Goal: Feedback & Contribution: Leave review/rating

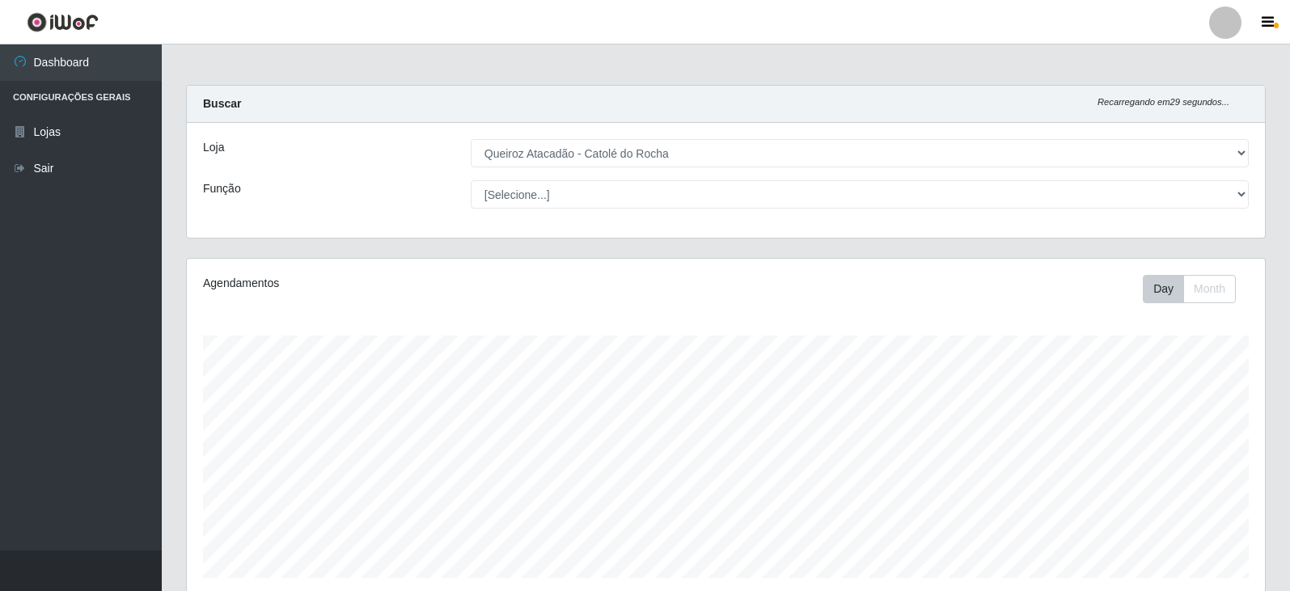
select select "500"
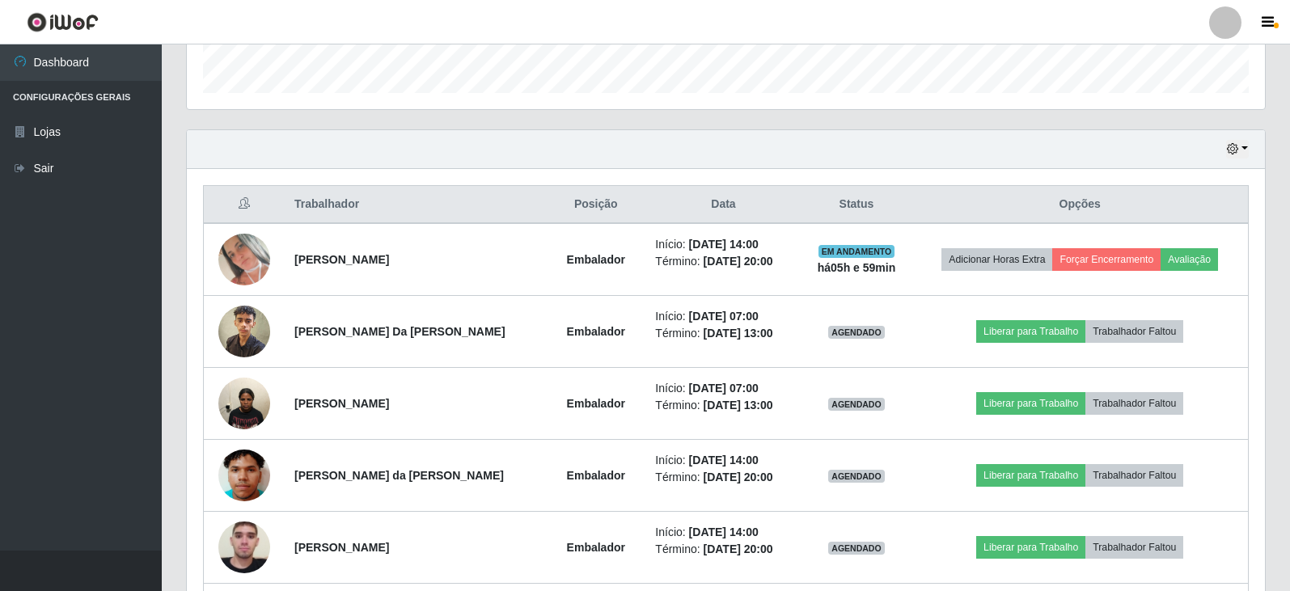
scroll to position [336, 1078]
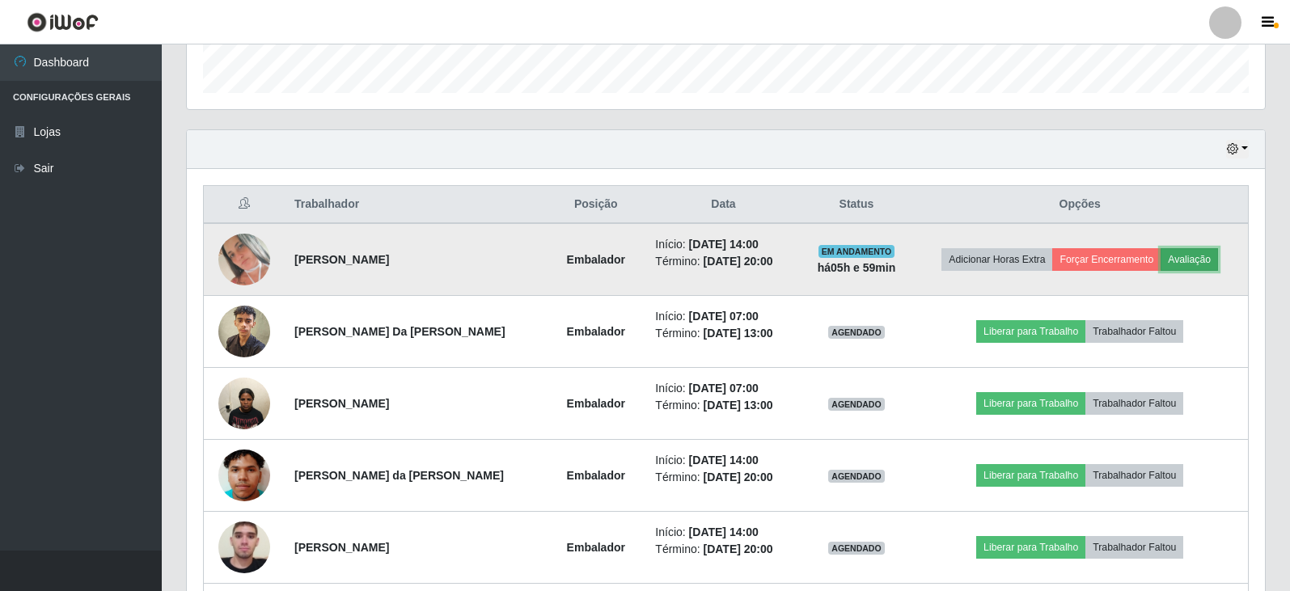
click at [1185, 252] on button "Avaliação" at bounding box center [1188, 259] width 57 height 23
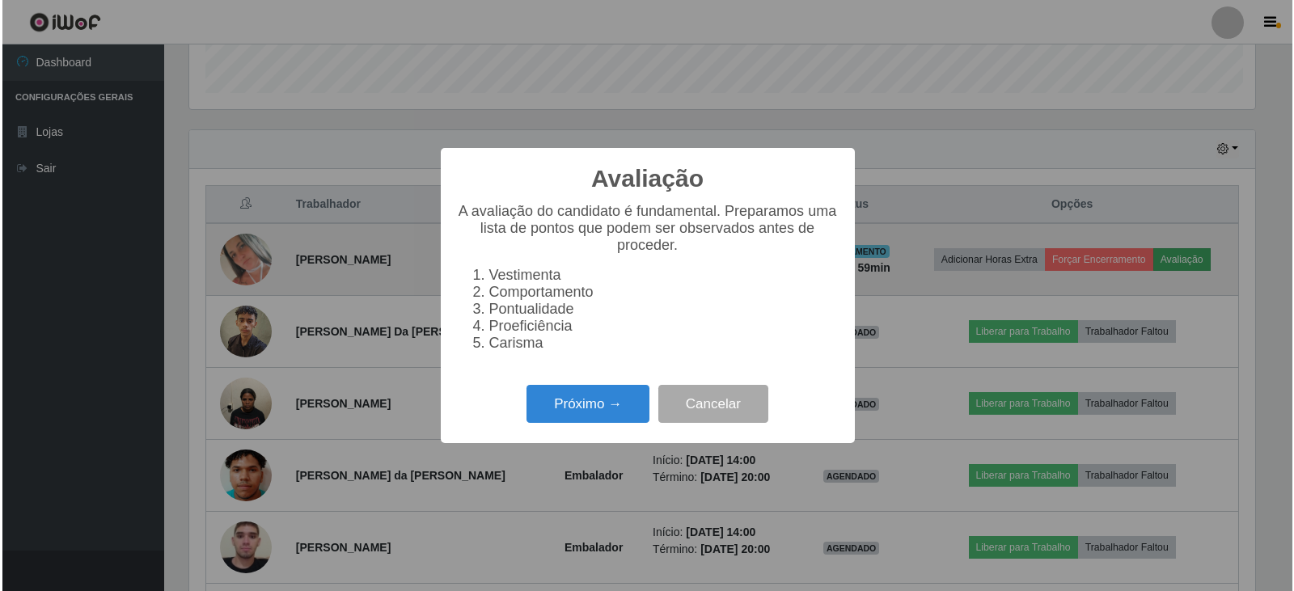
scroll to position [336, 1070]
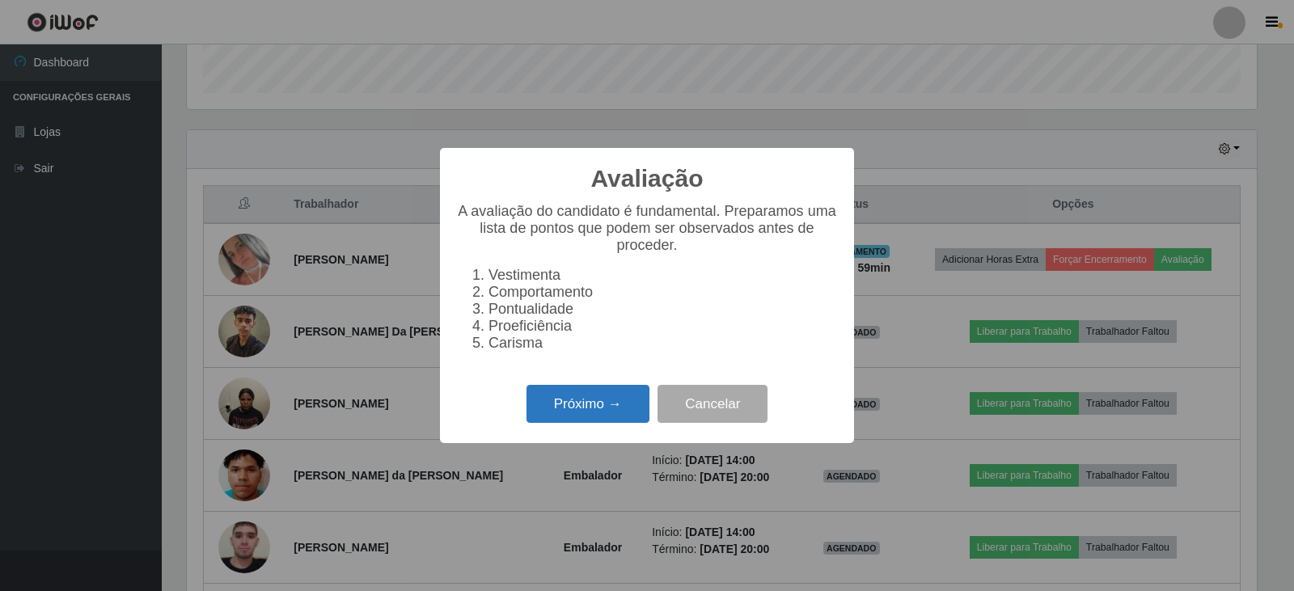
click at [611, 400] on button "Próximo →" at bounding box center [587, 404] width 123 height 38
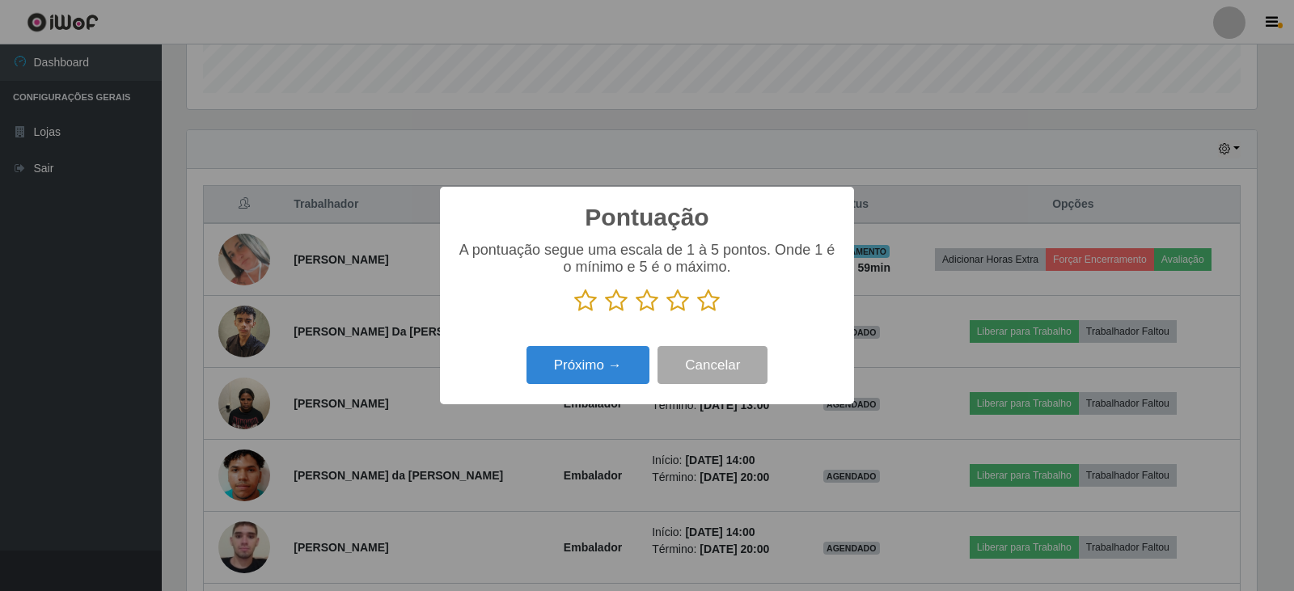
scroll to position [808315, 807581]
click at [714, 310] on icon at bounding box center [708, 301] width 23 height 24
click at [697, 313] on input "radio" at bounding box center [697, 313] width 0 height 0
click at [614, 378] on button "Próximo →" at bounding box center [587, 365] width 123 height 38
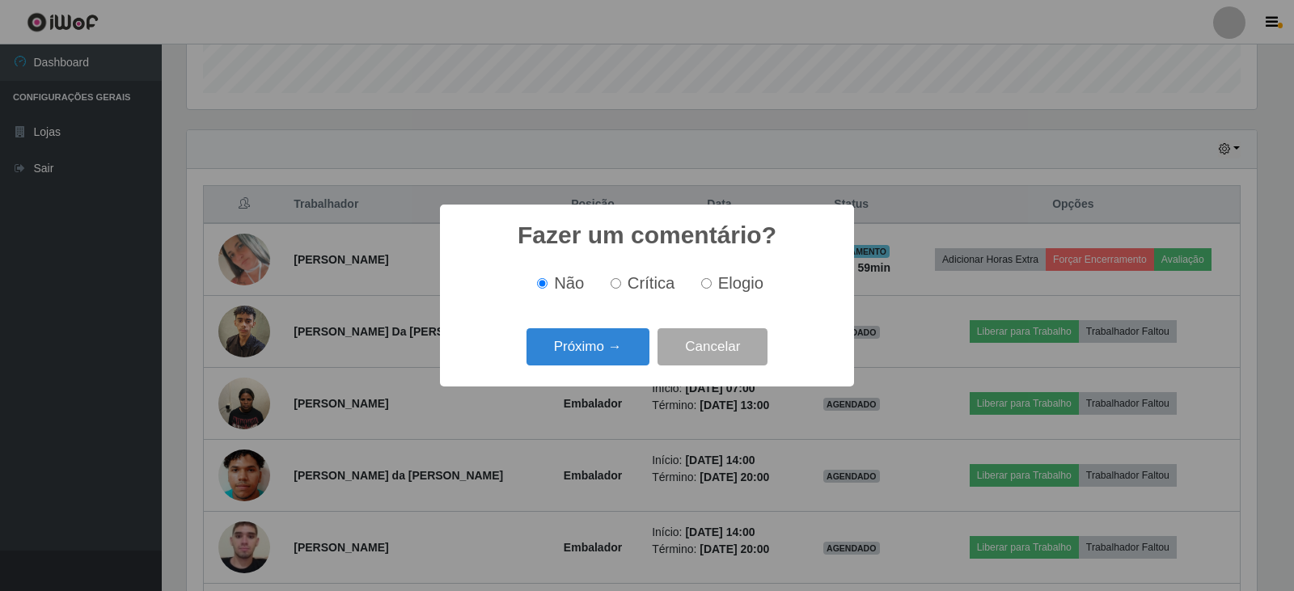
click at [707, 287] on input "Elogio" at bounding box center [706, 283] width 11 height 11
radio input "true"
click at [615, 347] on button "Próximo →" at bounding box center [587, 347] width 123 height 38
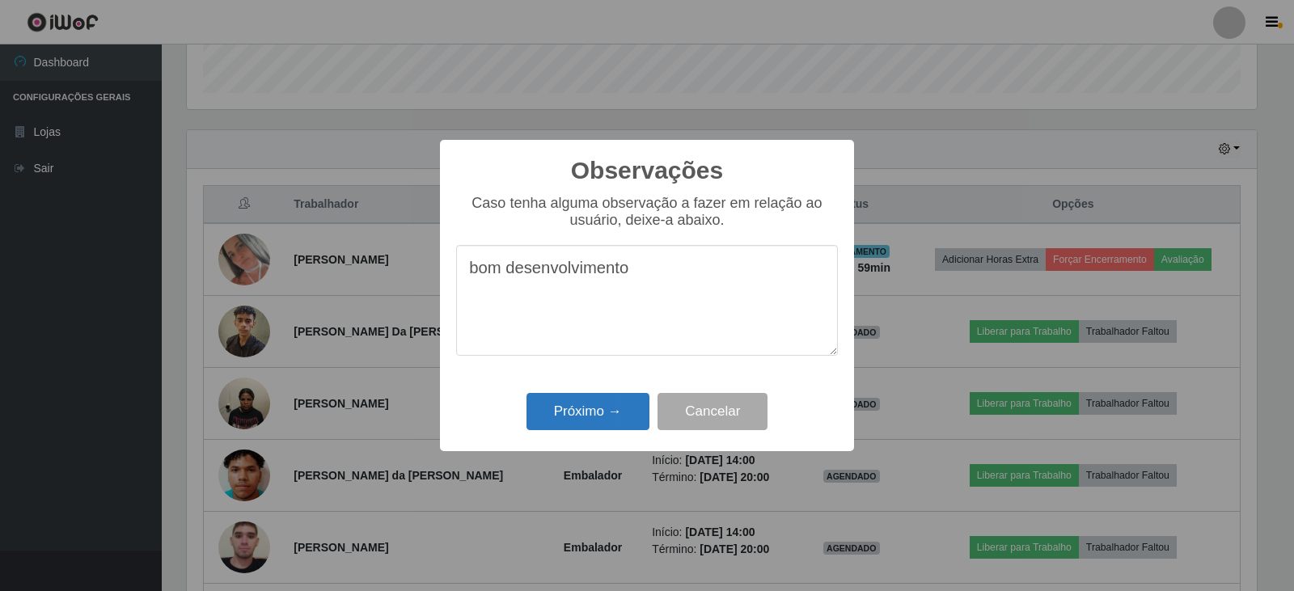
type textarea "bom desenvolvimento"
click at [585, 422] on button "Próximo →" at bounding box center [587, 412] width 123 height 38
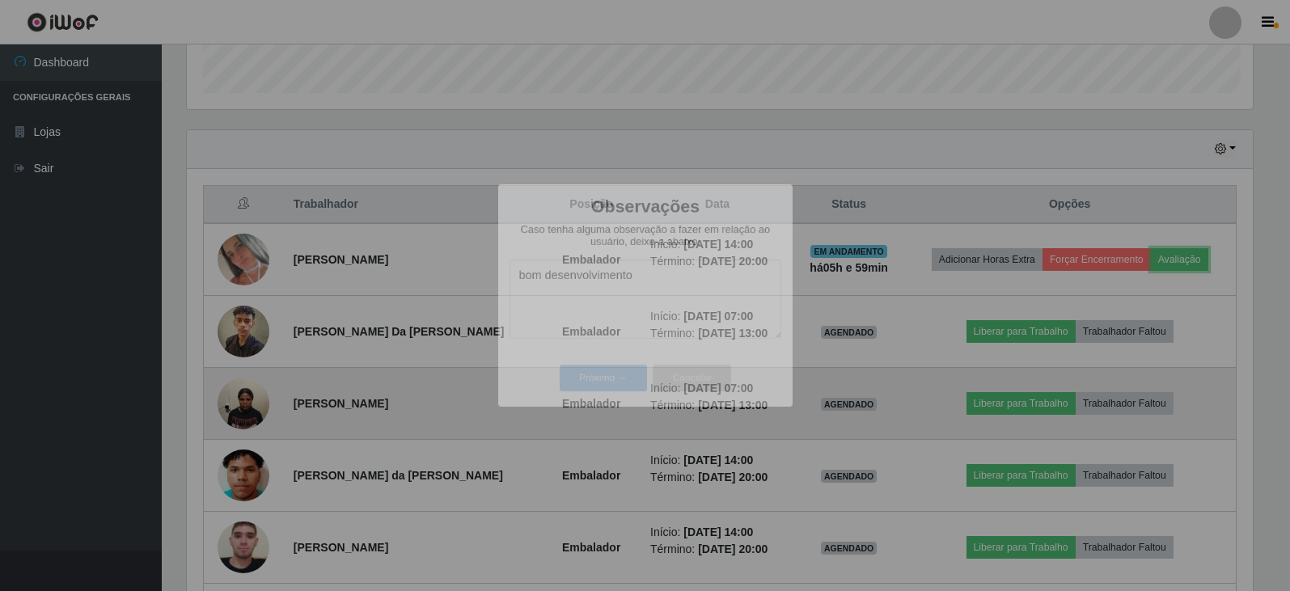
scroll to position [336, 1078]
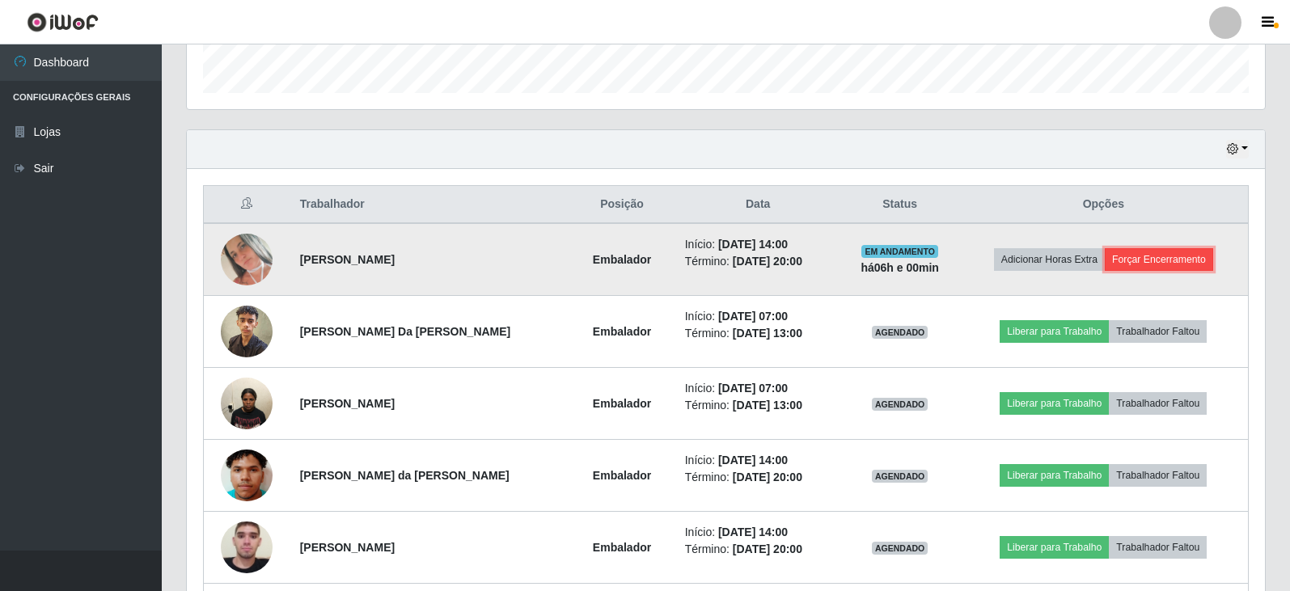
click at [1138, 256] on button "Forçar Encerramento" at bounding box center [1159, 259] width 108 height 23
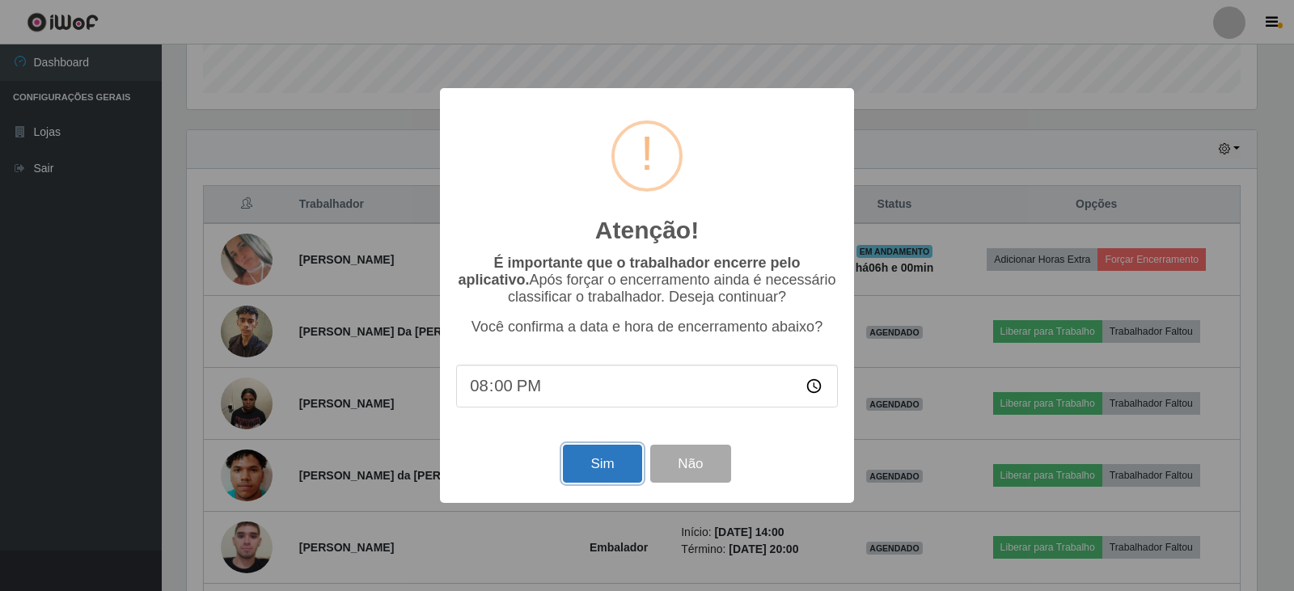
click at [593, 470] on button "Sim" at bounding box center [602, 464] width 78 height 38
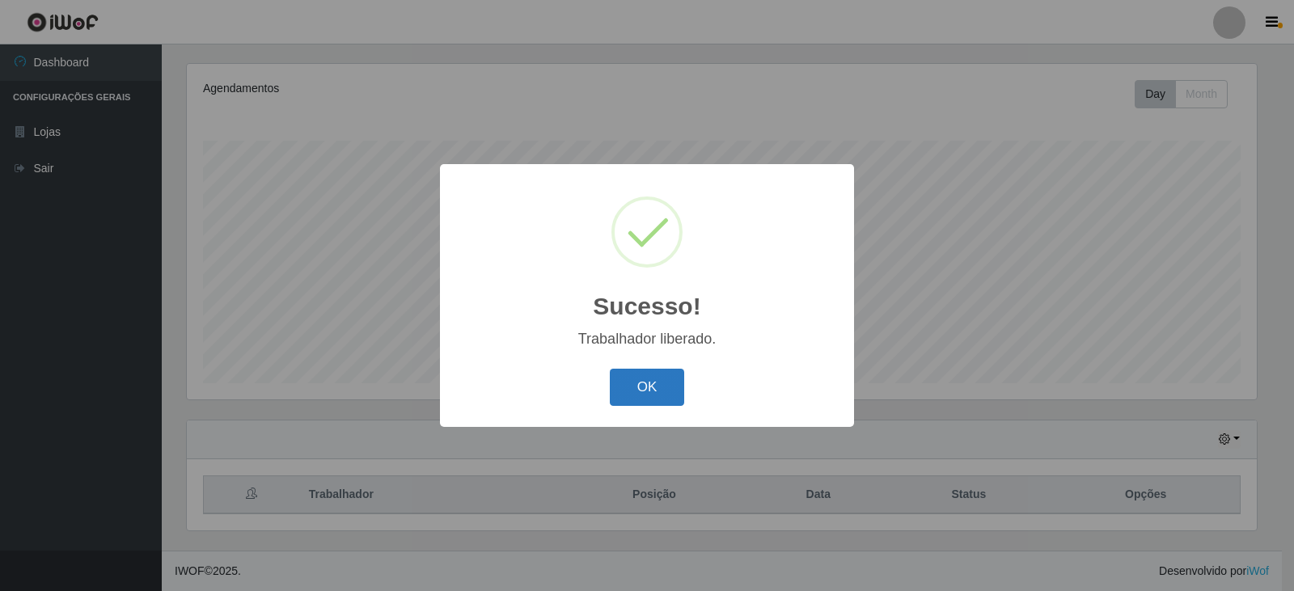
click at [630, 397] on button "OK" at bounding box center [647, 388] width 75 height 38
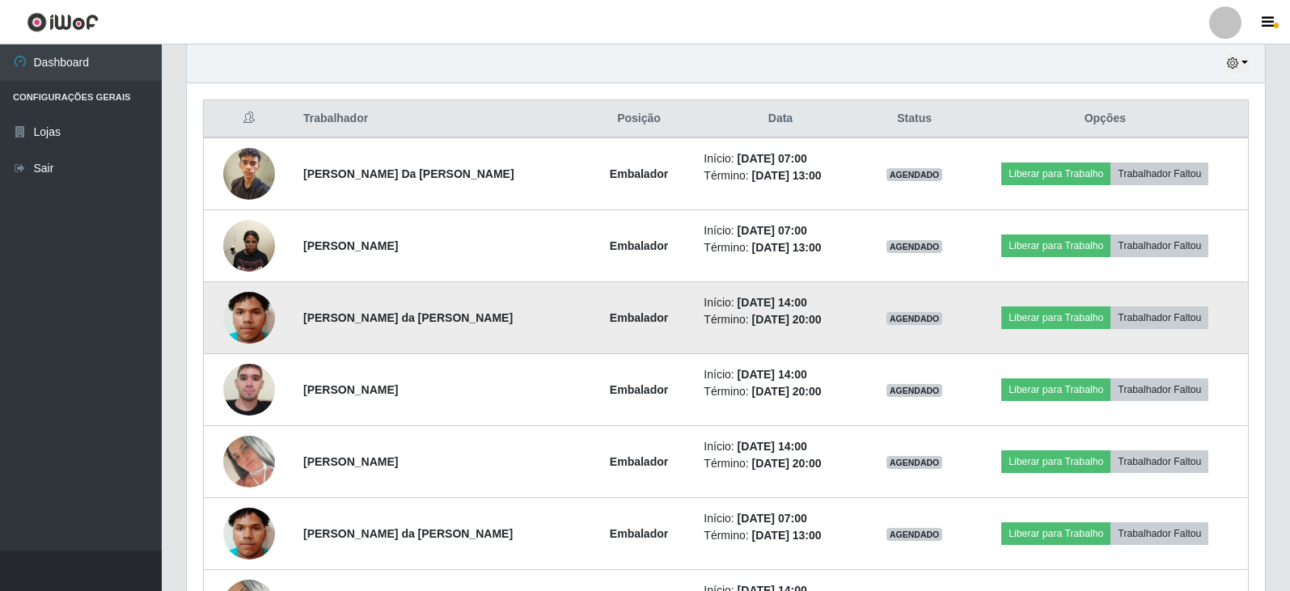
scroll to position [599, 0]
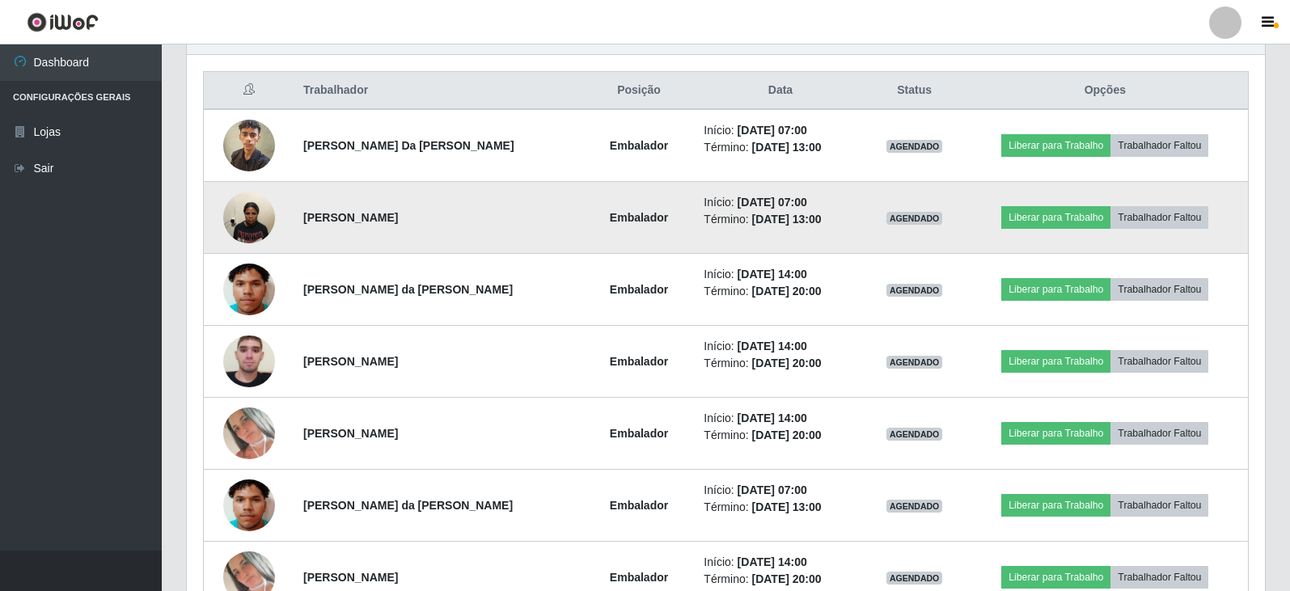
click at [258, 216] on img at bounding box center [249, 217] width 52 height 69
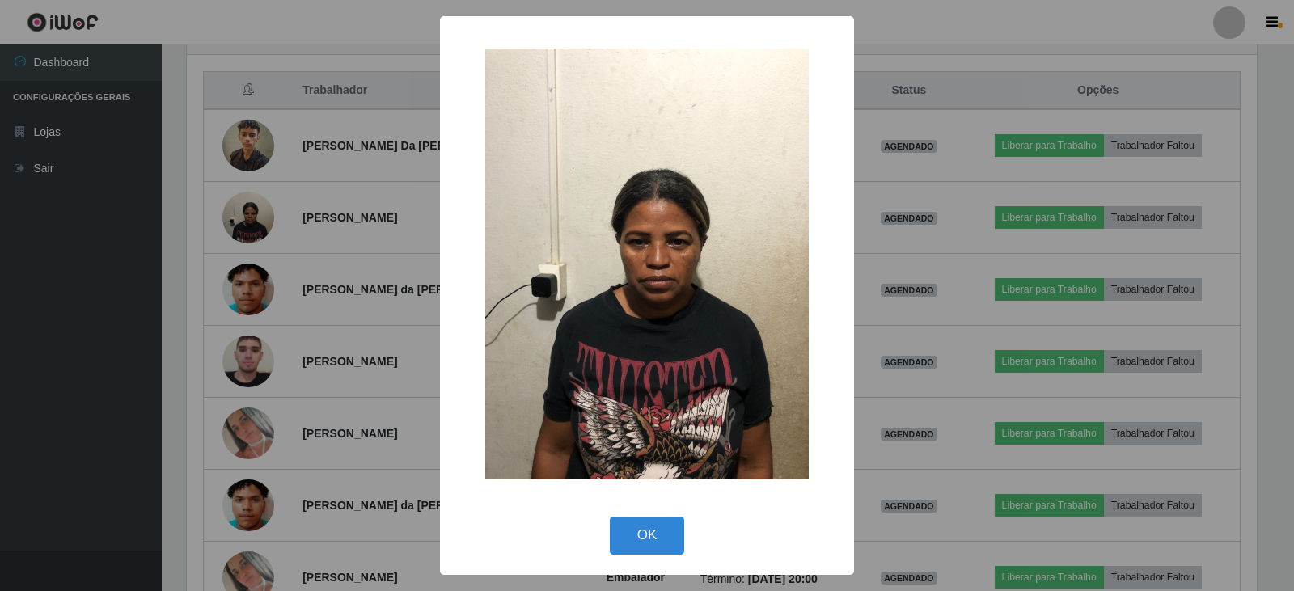
click at [154, 309] on div "× OK Cancel" at bounding box center [647, 295] width 1294 height 591
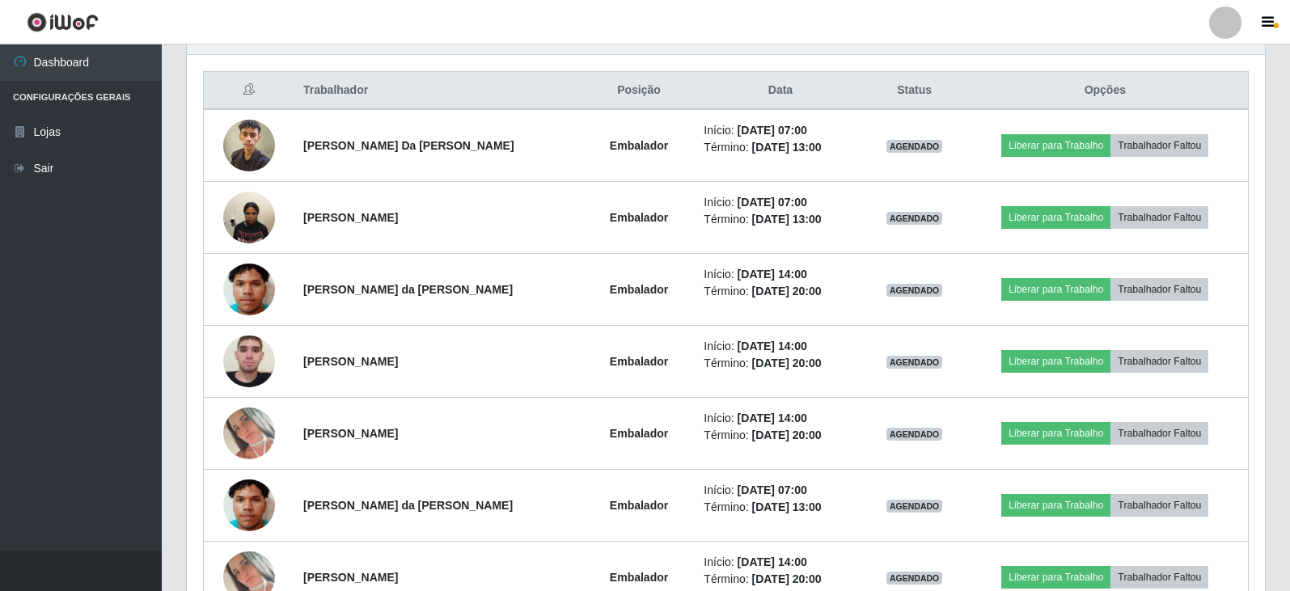
scroll to position [518, 0]
